Goal: Information Seeking & Learning: Learn about a topic

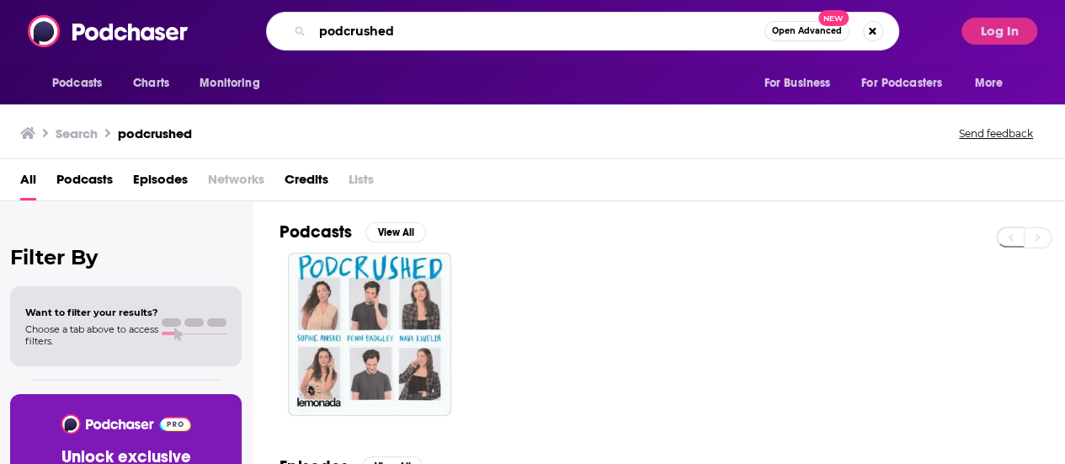
drag, startPoint x: 431, startPoint y: 31, endPoint x: 240, endPoint y: 22, distance: 191.3
click at [240, 22] on div "podcrushed Open Advanced New" at bounding box center [582, 31] width 742 height 39
click at [1016, 40] on button "Log In" at bounding box center [999, 31] width 76 height 27
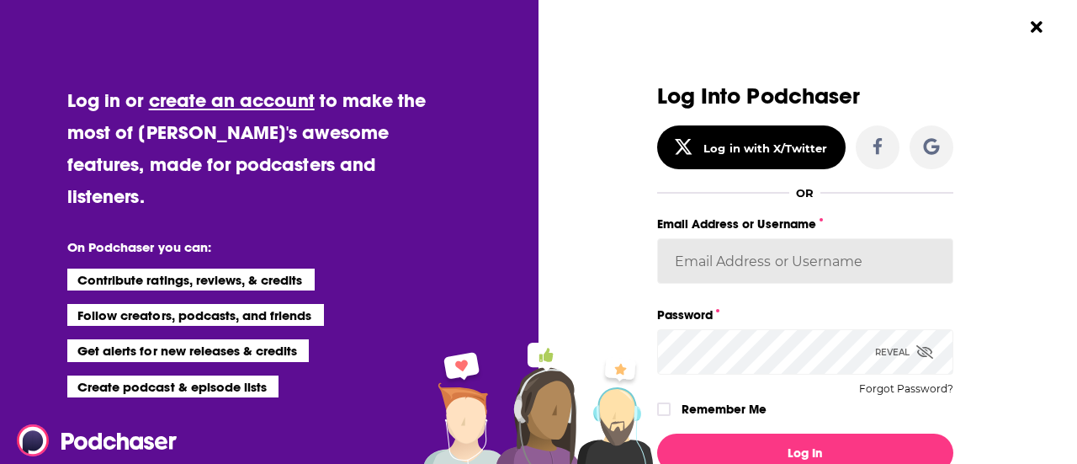
click at [702, 245] on input "Email Address or Username" at bounding box center [805, 260] width 296 height 45
type input "Sydneymorris_books"
click at [657, 433] on button "Log In" at bounding box center [805, 452] width 296 height 39
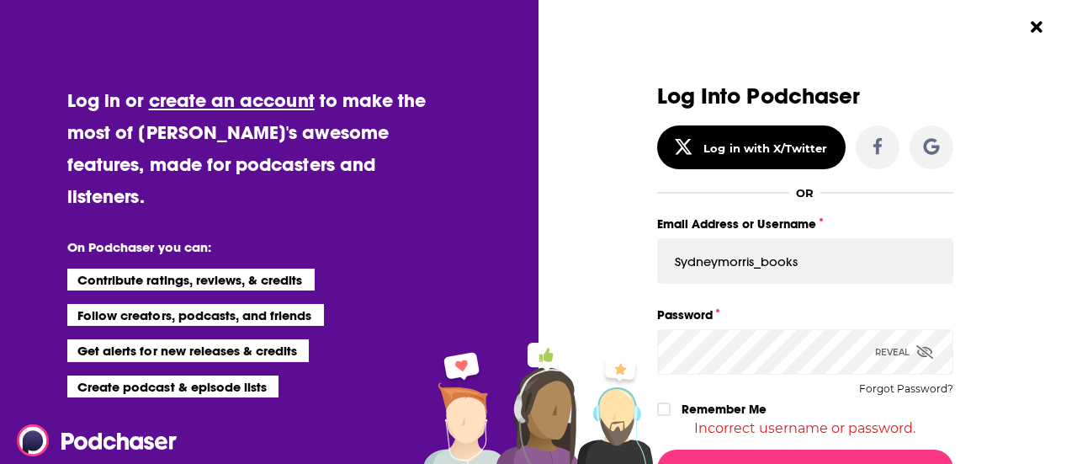
scroll to position [99, 0]
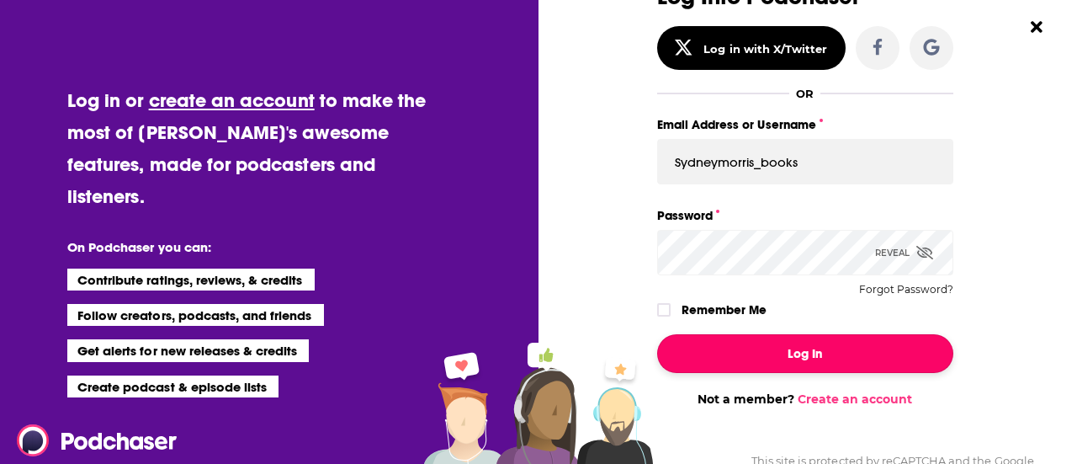
click at [815, 365] on button "Log In" at bounding box center [805, 353] width 296 height 39
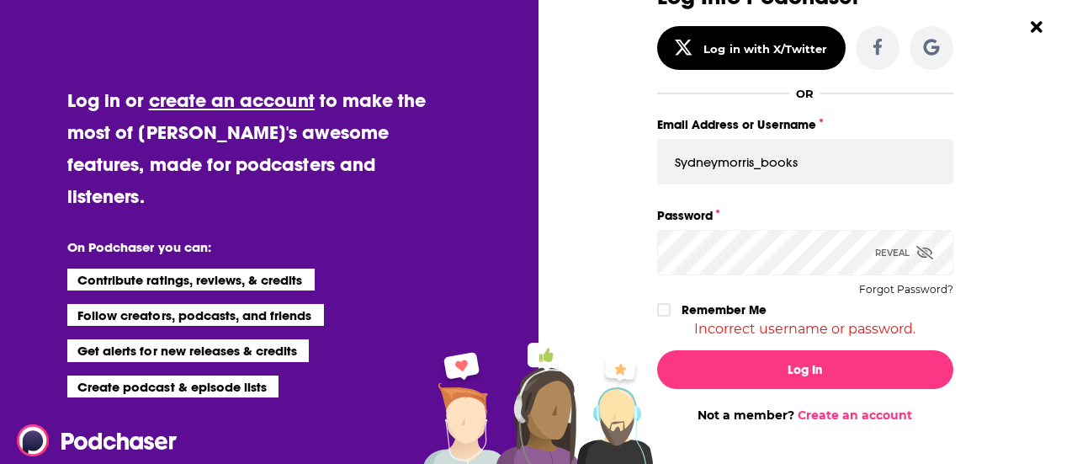
click at [923, 248] on icon "Dialog" at bounding box center [925, 252] width 17 height 13
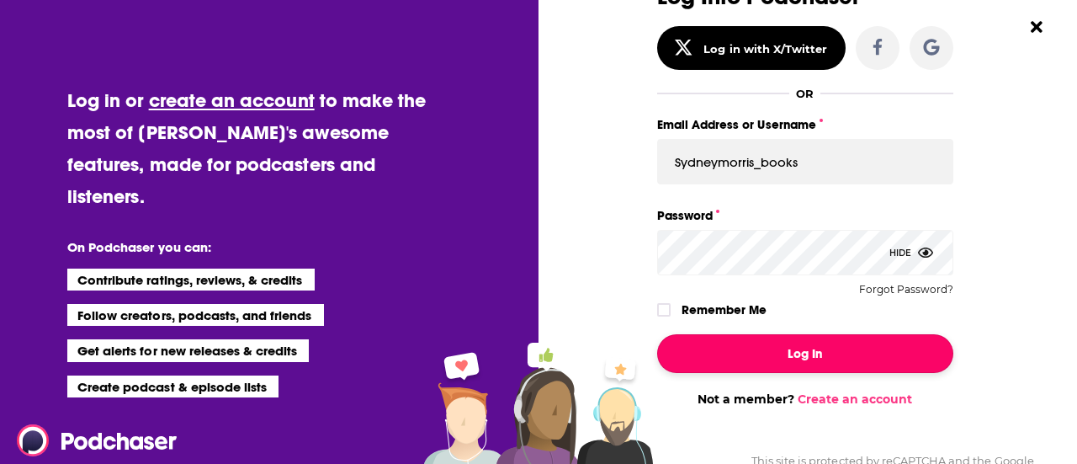
click at [732, 345] on button "Log In" at bounding box center [805, 353] width 296 height 39
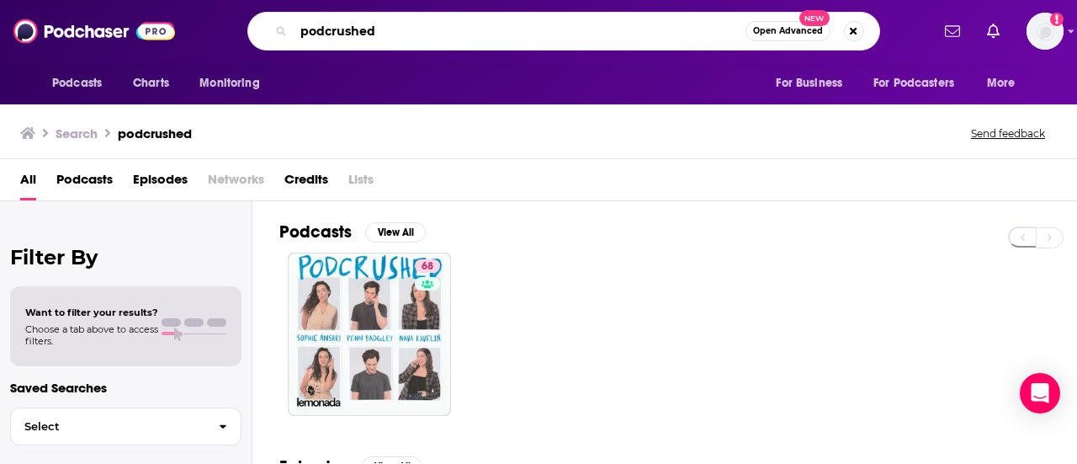
drag, startPoint x: 412, startPoint y: 33, endPoint x: 177, endPoint y: 24, distance: 235.8
click at [177, 24] on div "Podcasts Charts Monitoring podcrushed Open Advanced New For Business For Podcas…" at bounding box center [538, 31] width 1077 height 62
paste input "Post Moves with [PERSON_NAME] & [PERSON_NAME] Boston Host"
type input "Post Moves with [PERSON_NAME] & [PERSON_NAME] Boston Hosted"
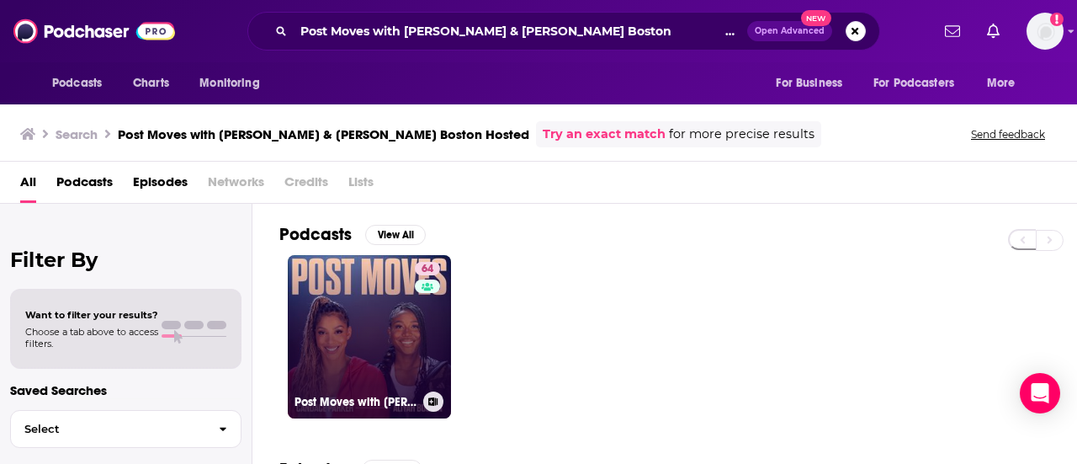
click at [333, 361] on link "64 Post Moves with [PERSON_NAME] & [PERSON_NAME]" at bounding box center [369, 336] width 163 height 163
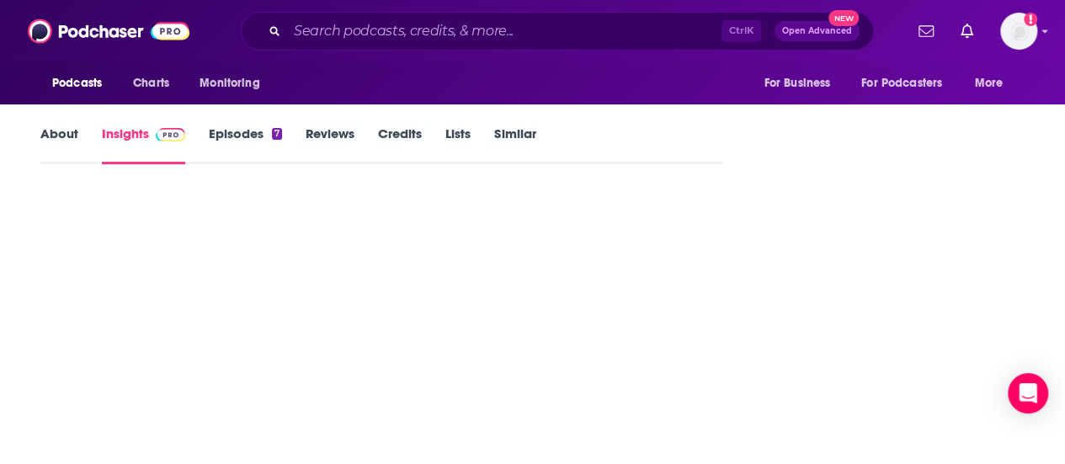
scroll to position [199, 0]
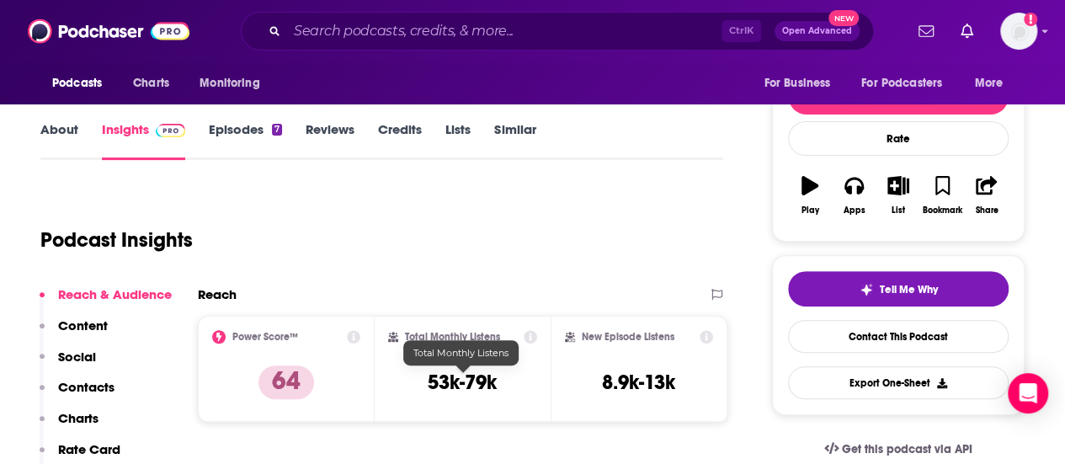
click at [429, 380] on h3 "53k-79k" at bounding box center [462, 381] width 69 height 25
drag, startPoint x: 429, startPoint y: 380, endPoint x: 481, endPoint y: 384, distance: 52.4
click at [481, 384] on h3 "53k-79k" at bounding box center [462, 381] width 69 height 25
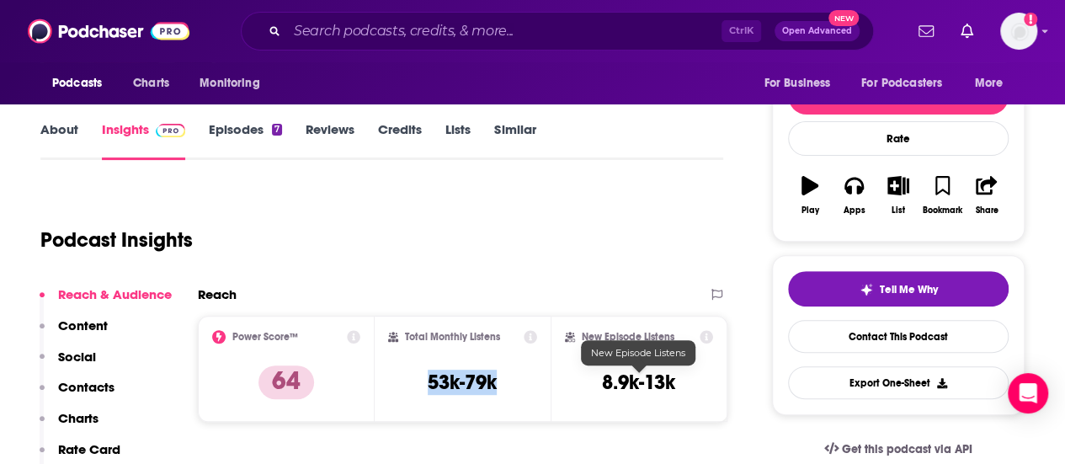
click at [655, 389] on h3 "8.9k-13k" at bounding box center [638, 381] width 73 height 25
drag, startPoint x: 655, startPoint y: 389, endPoint x: 612, endPoint y: 386, distance: 43.0
click at [612, 386] on h3 "8.9k-13k" at bounding box center [638, 381] width 73 height 25
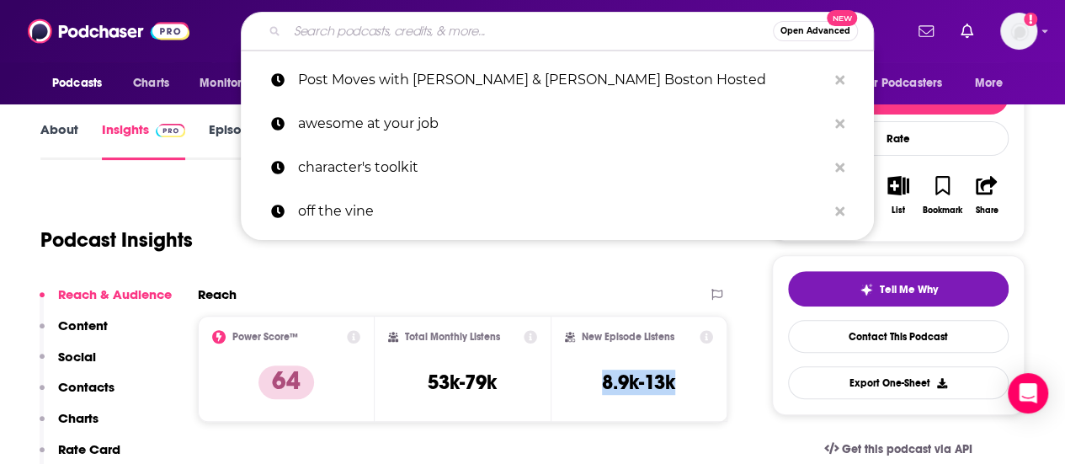
click at [490, 40] on input "Search podcasts, credits, & more..." at bounding box center [530, 31] width 486 height 27
paste input "Throwbacks with [PERSON_NAME] & [PERSON_NAME]"
type input "Throwbacks with [PERSON_NAME] & [PERSON_NAME]"
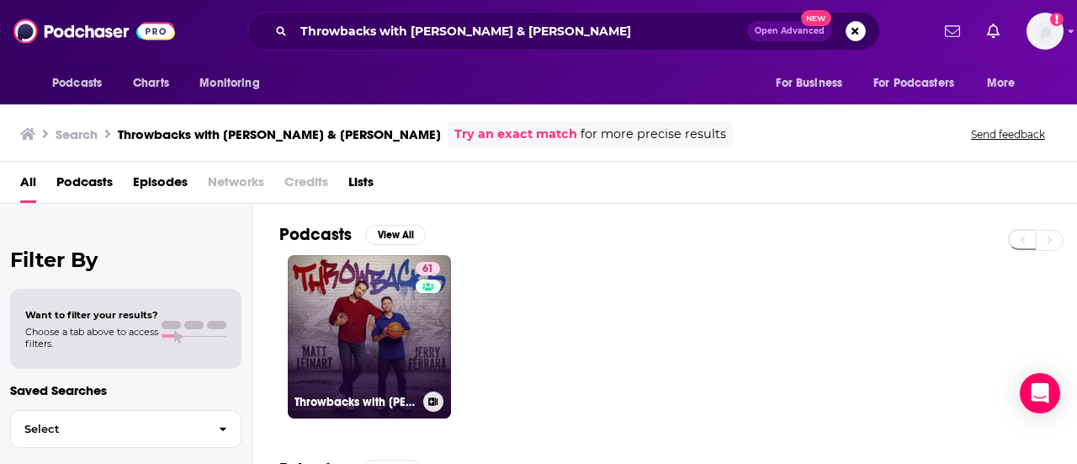
click at [369, 309] on link "61 Throwbacks with [PERSON_NAME] & [PERSON_NAME]" at bounding box center [369, 336] width 163 height 163
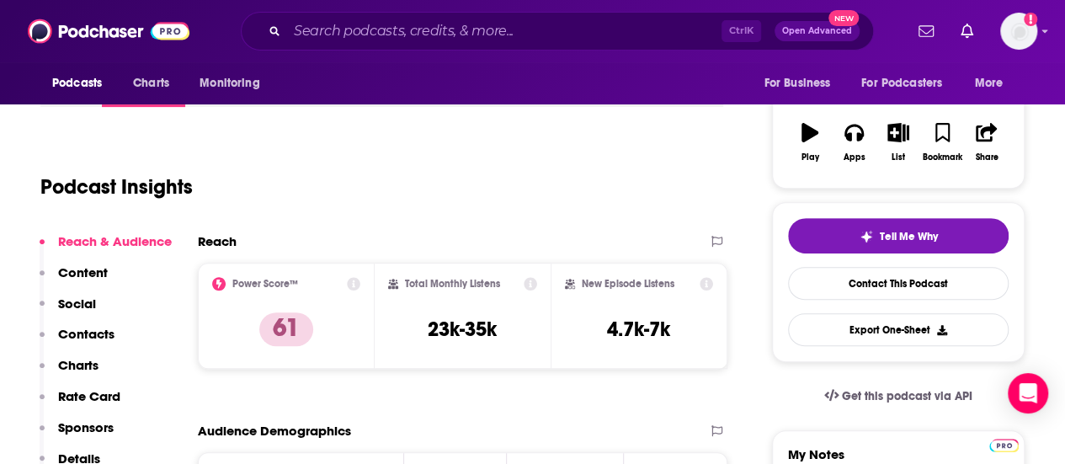
scroll to position [160, 0]
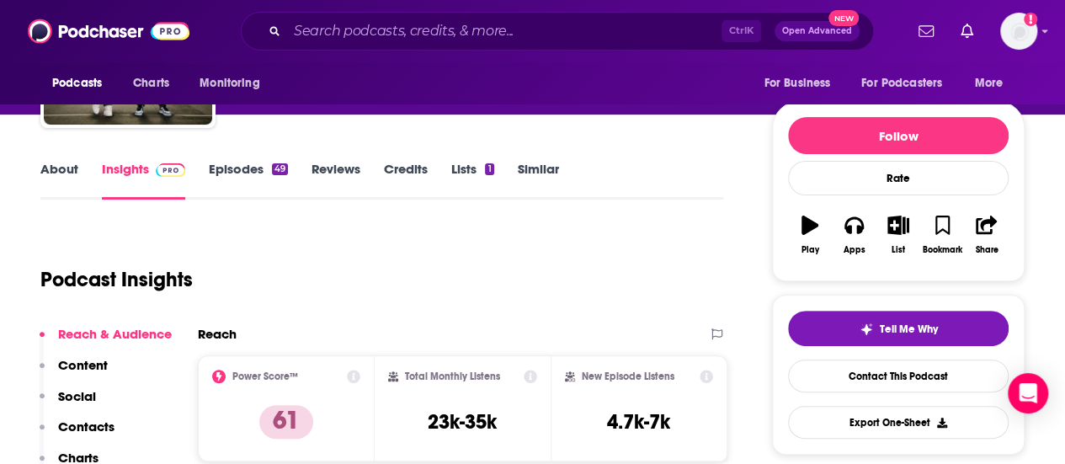
click at [64, 168] on link "About" at bounding box center [59, 180] width 38 height 39
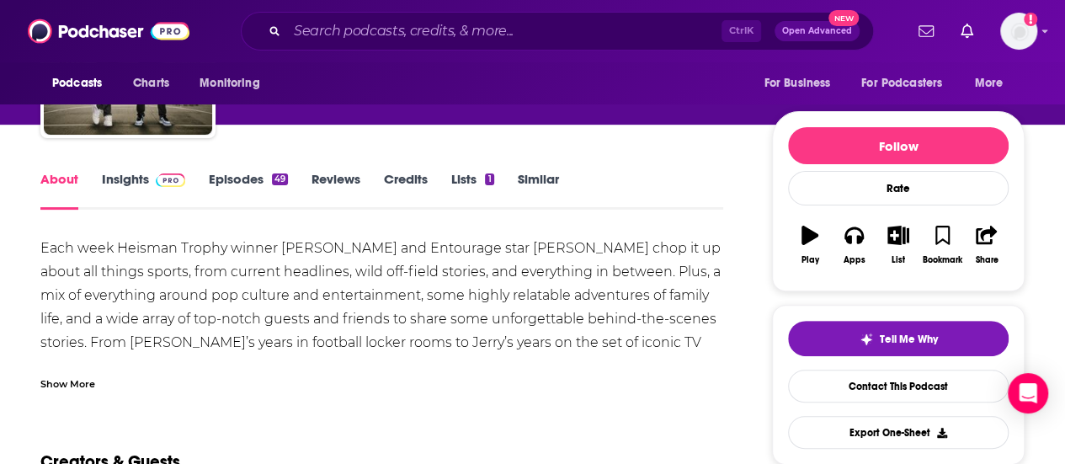
scroll to position [151, 0]
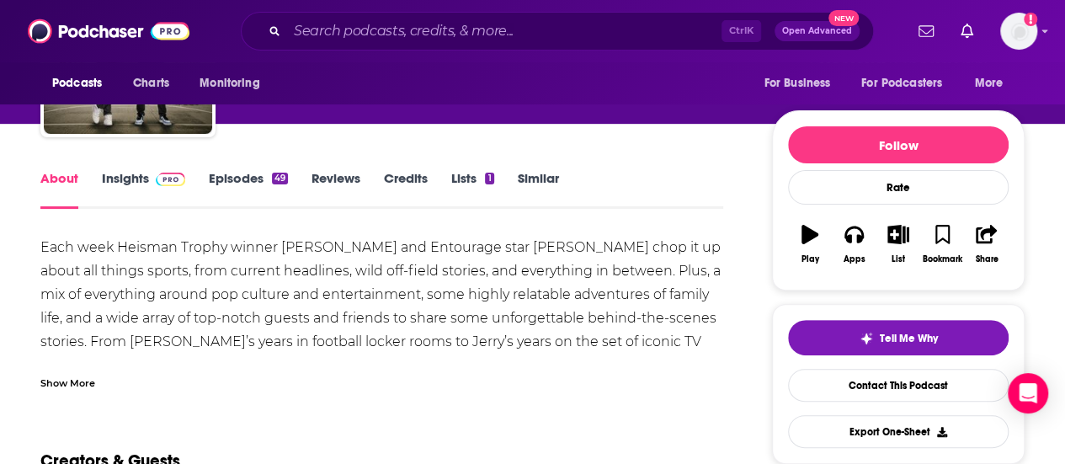
click at [66, 374] on div "Show More" at bounding box center [67, 382] width 55 height 16
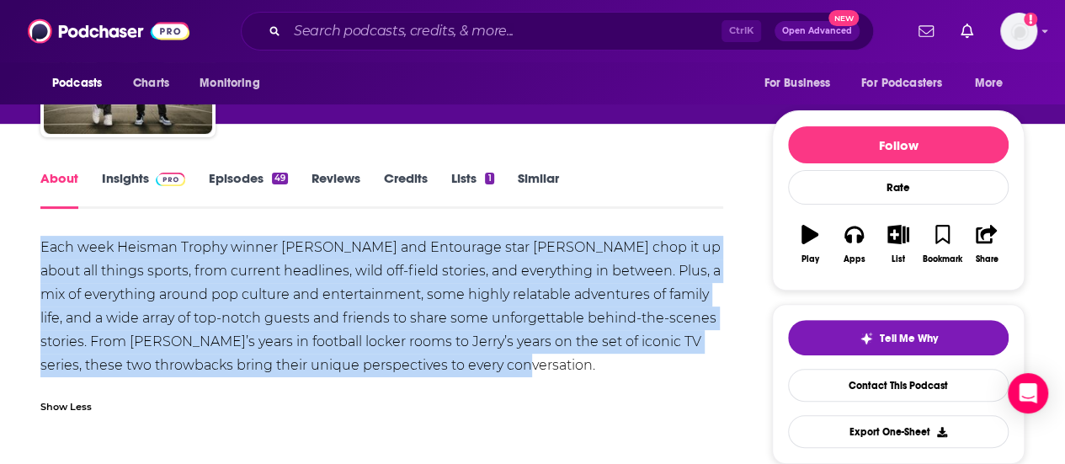
drag, startPoint x: 40, startPoint y: 242, endPoint x: 487, endPoint y: 359, distance: 462.8
copy div "Each week Heisman Trophy winner [PERSON_NAME] and Entourage star [PERSON_NAME] …"
